Goal: Task Accomplishment & Management: Use online tool/utility

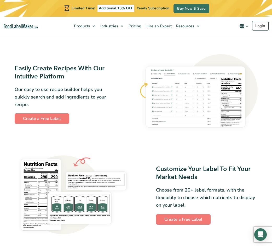
scroll to position [287, 0]
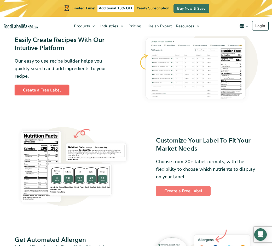
click at [37, 93] on link "Create a Free Label" at bounding box center [42, 90] width 55 height 10
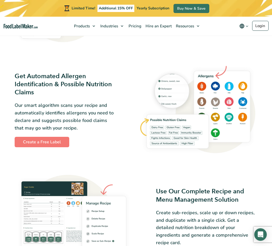
scroll to position [494, 0]
